Goal: Communication & Community: Answer question/provide support

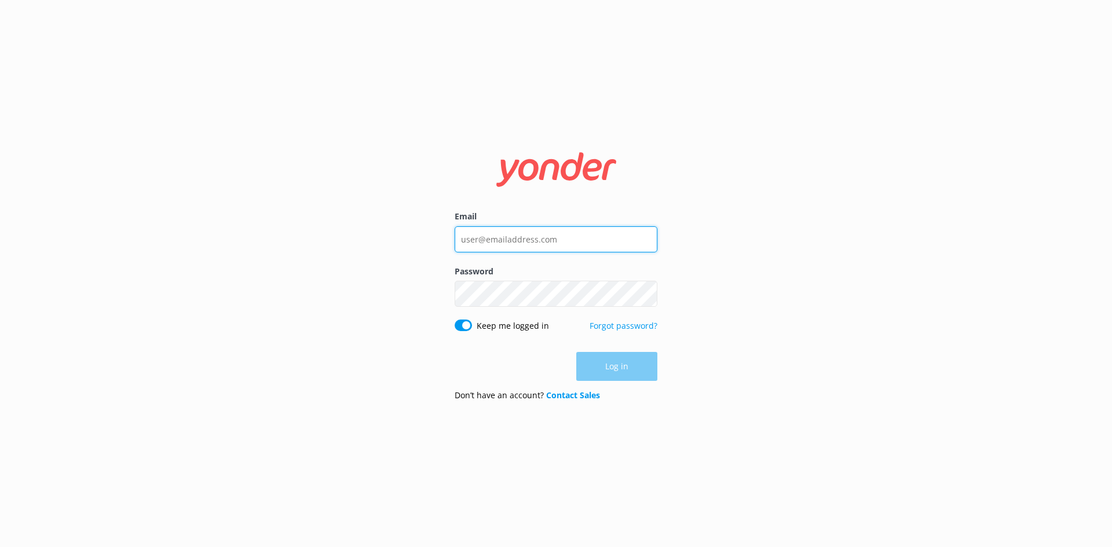
type input "[EMAIL_ADDRESS][DOMAIN_NAME]"
click at [625, 367] on div "Log in" at bounding box center [556, 366] width 203 height 29
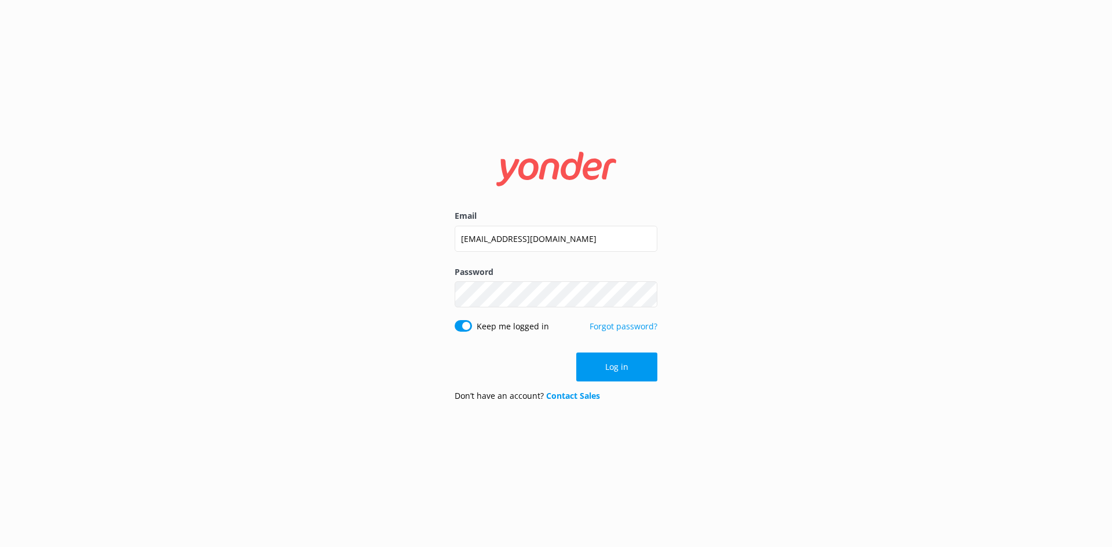
click at [625, 367] on button "Log in" at bounding box center [616, 367] width 81 height 29
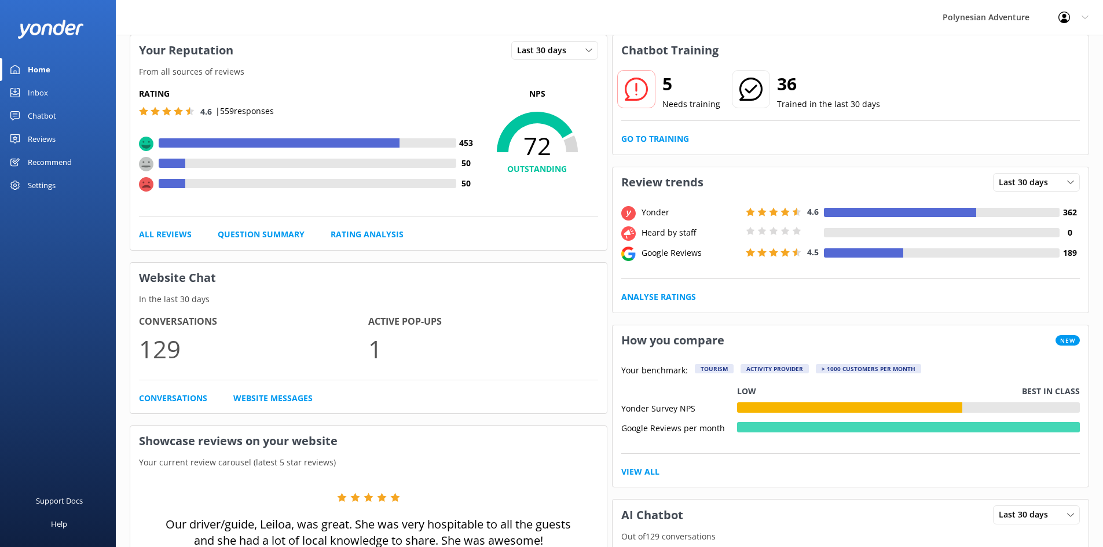
scroll to position [174, 0]
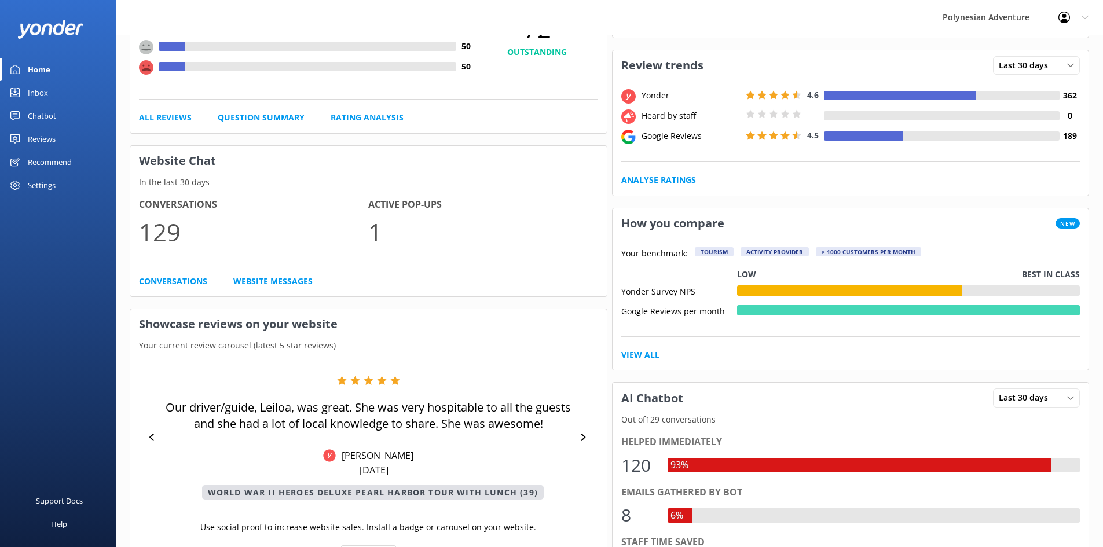
click at [184, 281] on link "Conversations" at bounding box center [173, 281] width 68 height 13
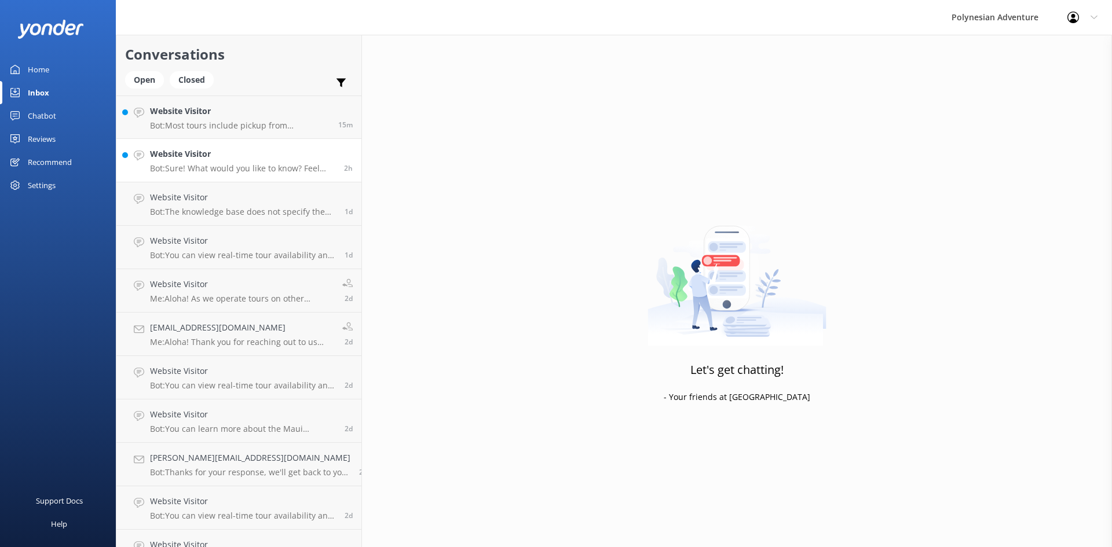
click at [246, 158] on h4 "Website Visitor" at bounding box center [242, 154] width 185 height 13
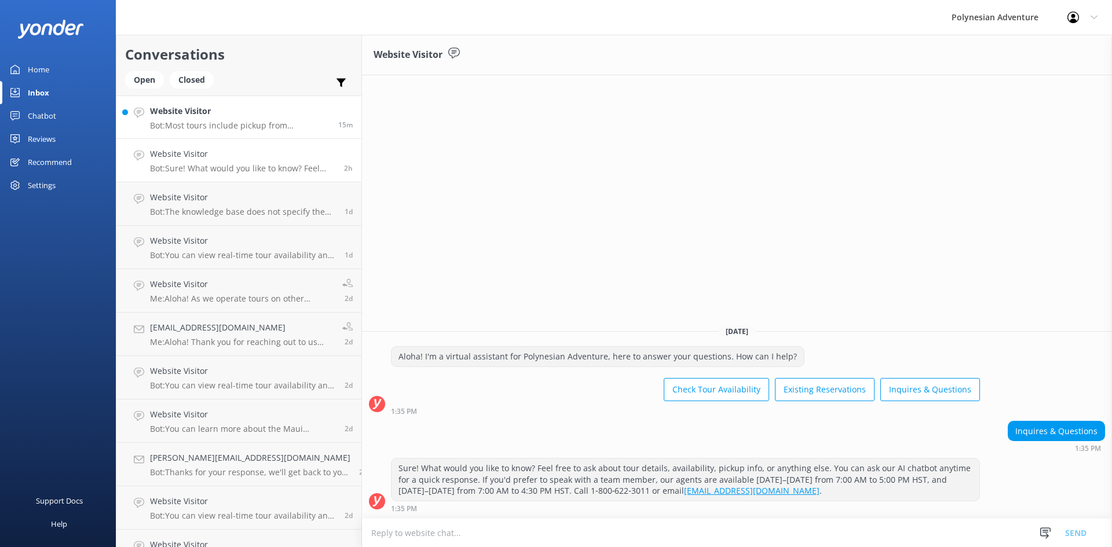
click at [203, 125] on p "Bot: Most tours include pickup from designated hotels or airports, but not from…" at bounding box center [240, 125] width 180 height 10
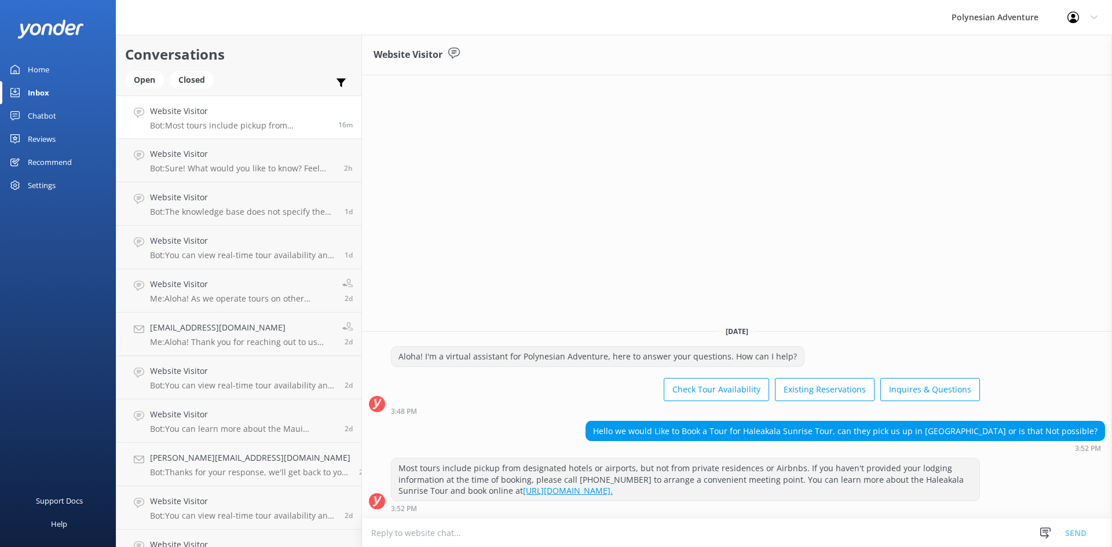
click at [800, 532] on textarea at bounding box center [737, 533] width 750 height 28
type textarea "U"
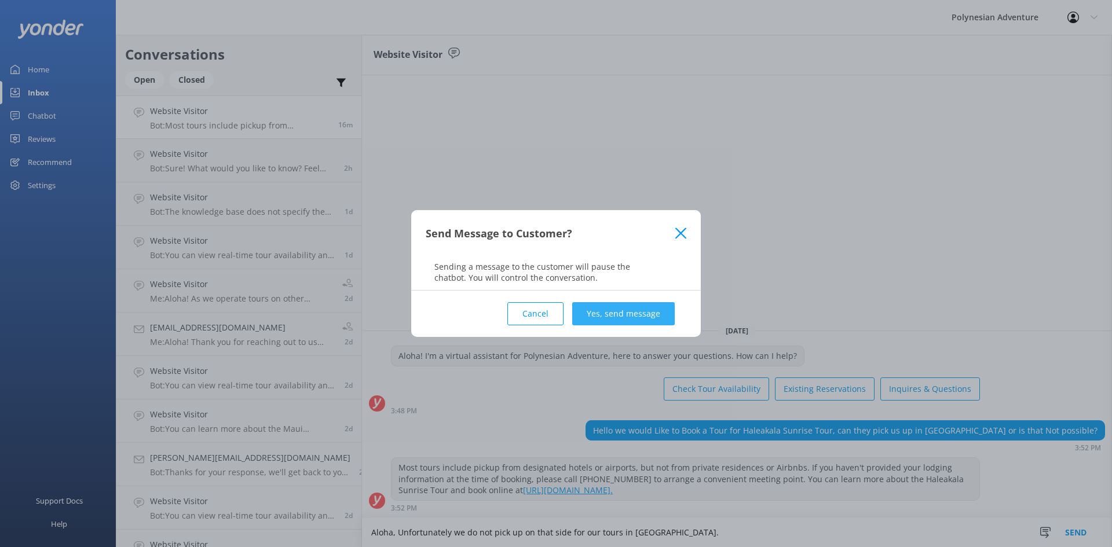
type textarea "Aloha, Unfortunately we do not pick up on that side for our tours in [GEOGRAPHI…"
click at [622, 310] on button "Yes, send message" at bounding box center [623, 313] width 103 height 23
